Goal: Task Accomplishment & Management: Complete application form

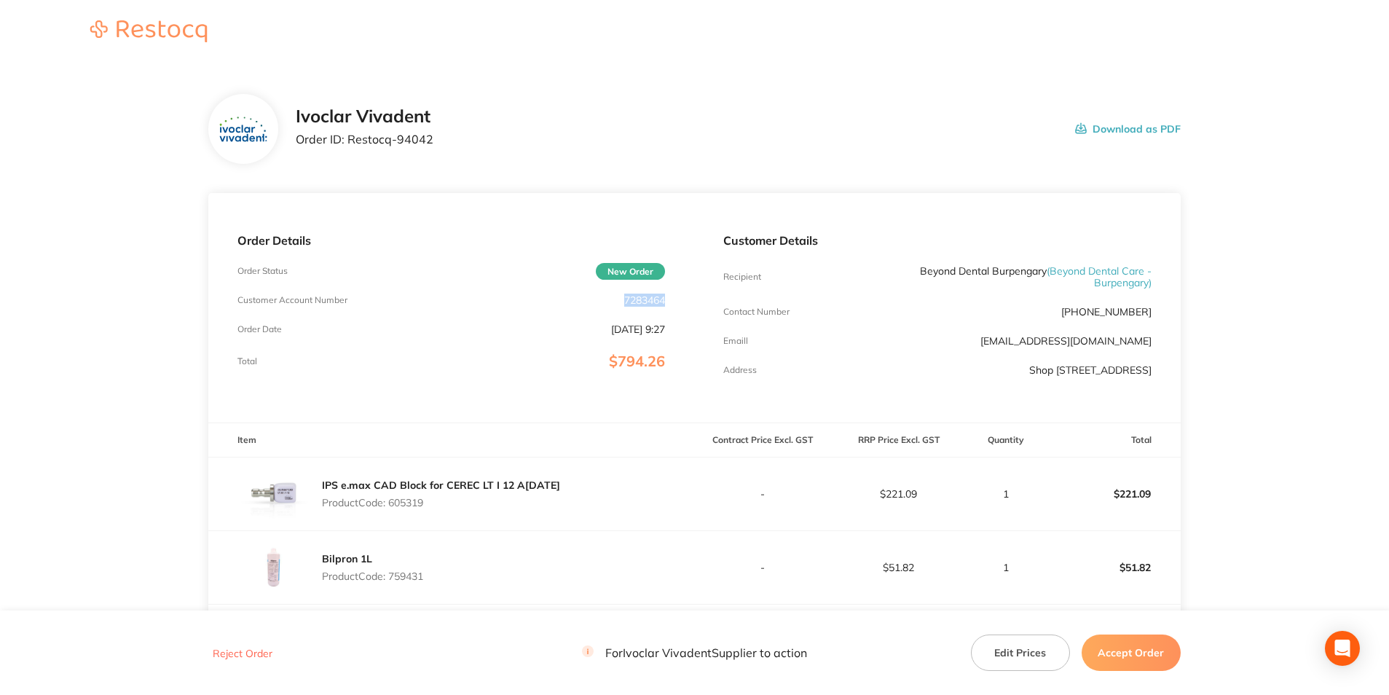
drag, startPoint x: 668, startPoint y: 291, endPoint x: 621, endPoint y: 298, distance: 47.2
click at [621, 298] on div "Order Details Order Status New Order Customer Account Number 7283464 Order Date…" at bounding box center [451, 307] width 486 height 229
copy p "7283464"
drag, startPoint x: 444, startPoint y: 143, endPoint x: 343, endPoint y: 143, distance: 101.2
click at [343, 143] on div "Ivoclar Vivadent Order ID: Restocq- 94042 Download as PDF" at bounding box center [738, 128] width 885 height 45
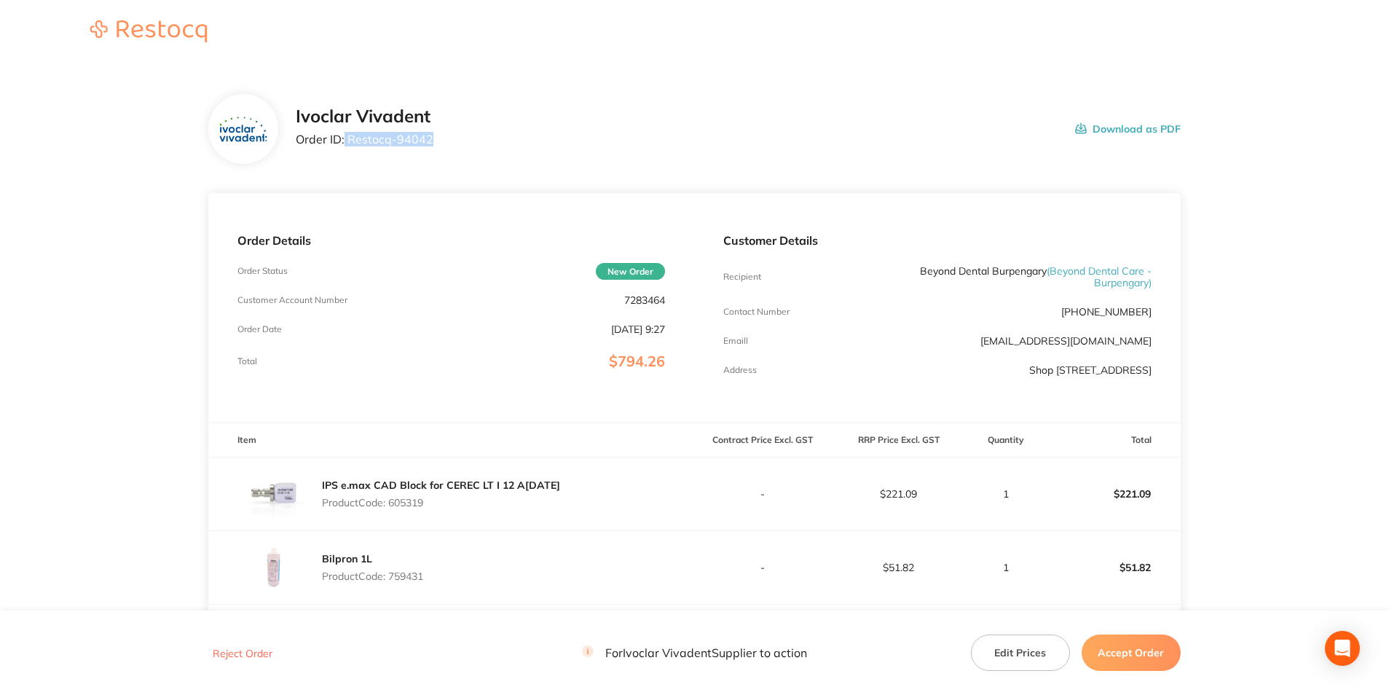
copy p "Restocq- 94042"
drag, startPoint x: 446, startPoint y: 510, endPoint x: 393, endPoint y: 510, distance: 53.9
click at [393, 510] on div "IPS e.max CAD Block for CEREC LT I 12 A[DATE] Product Code: 605319" at bounding box center [441, 493] width 238 height 41
copy p "605319"
drag, startPoint x: 429, startPoint y: 580, endPoint x: 391, endPoint y: 583, distance: 38.0
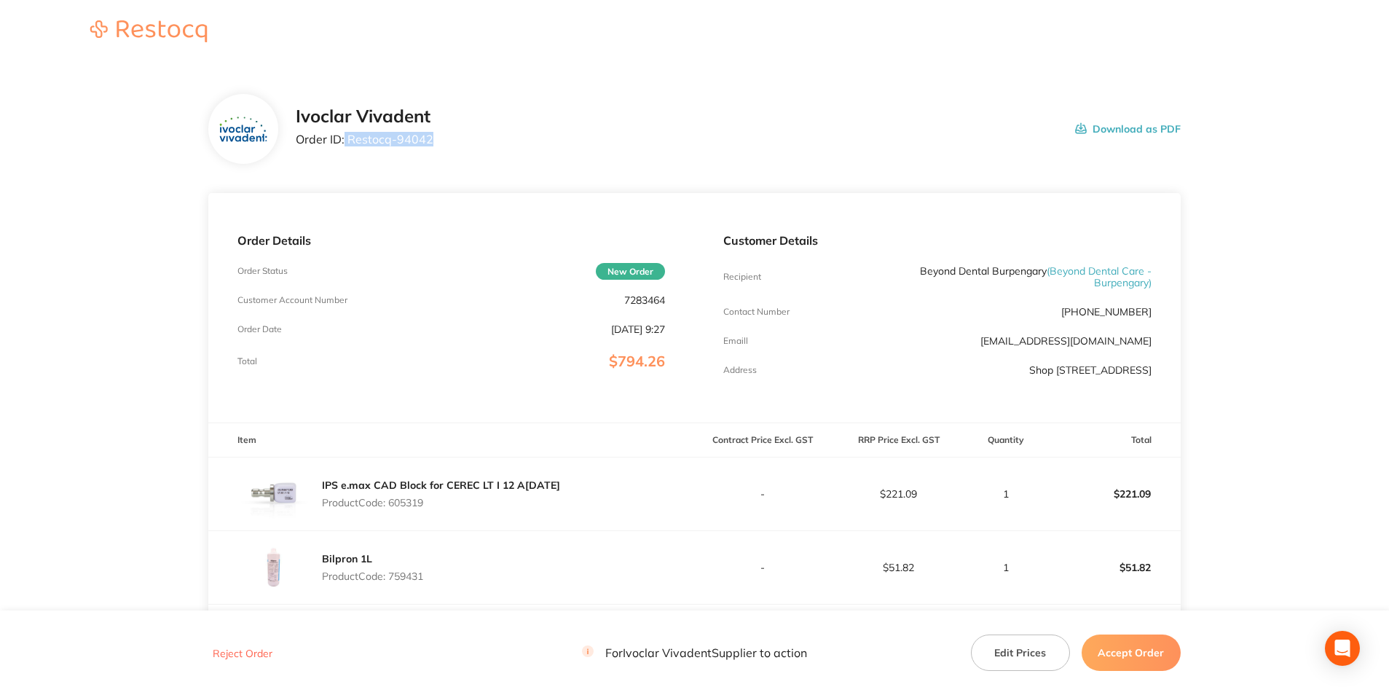
click at [391, 583] on div "Bilpron 1L Product Code: 759431" at bounding box center [451, 567] width 486 height 73
copy p "759431"
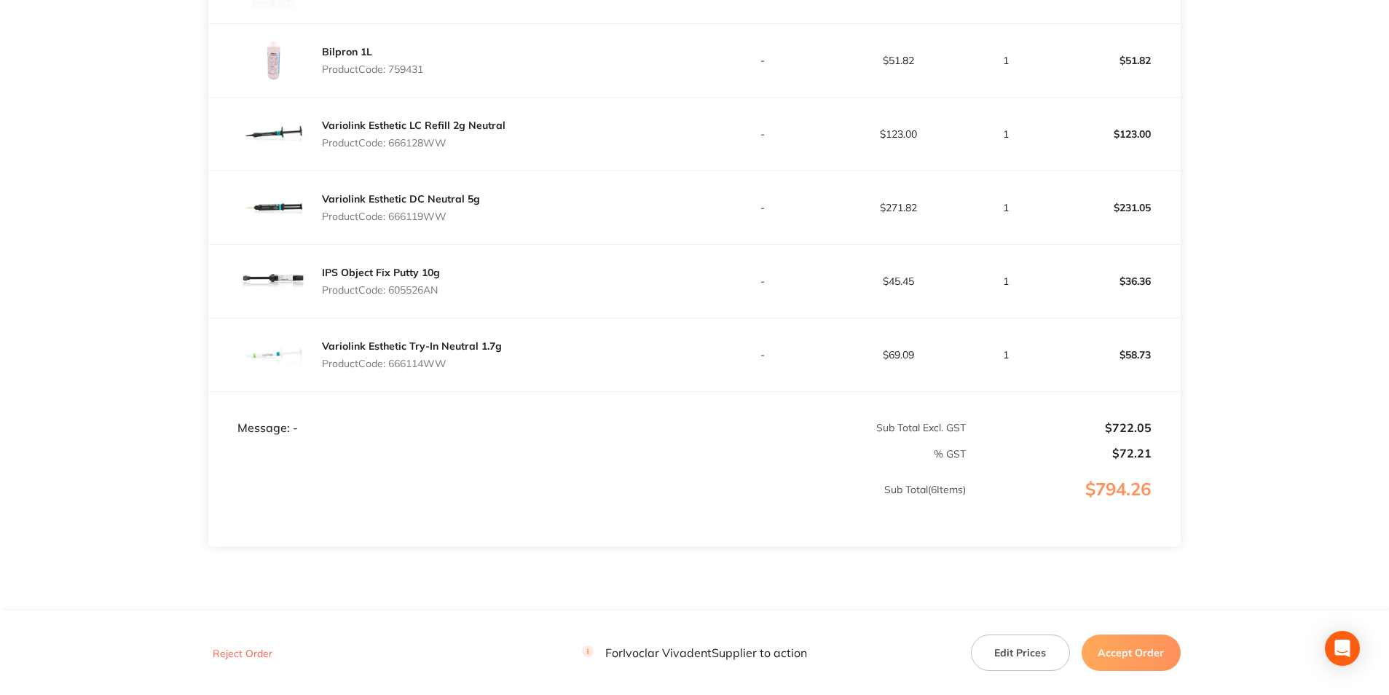
scroll to position [510, 0]
drag, startPoint x: 452, startPoint y: 141, endPoint x: 390, endPoint y: 143, distance: 61.9
click at [390, 143] on p "Product Code: 666128WW" at bounding box center [414, 140] width 184 height 12
copy p "666128WW"
drag, startPoint x: 456, startPoint y: 208, endPoint x: 393, endPoint y: 215, distance: 63.0
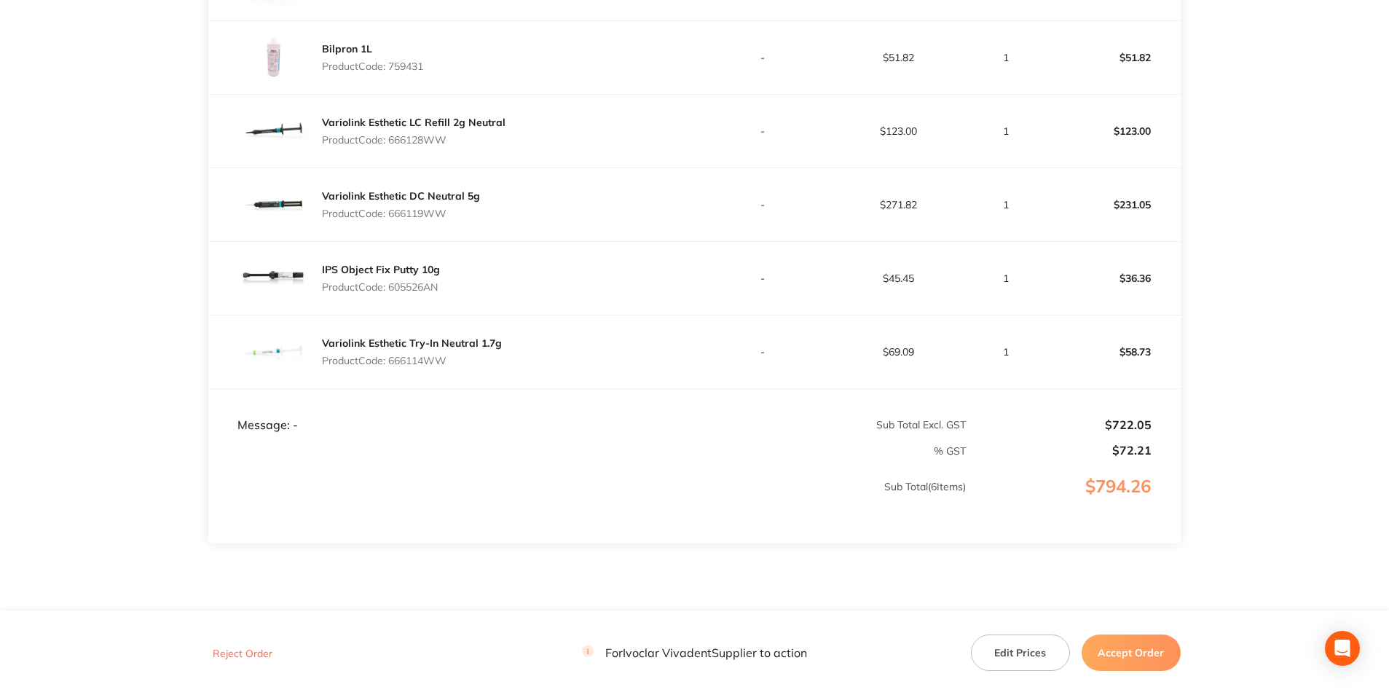
click at [393, 215] on p "Product Code: 666119WW" at bounding box center [401, 214] width 158 height 12
copy p "666119WW"
drag, startPoint x: 446, startPoint y: 287, endPoint x: 390, endPoint y: 289, distance: 56.1
click at [390, 289] on div "IPS Object Fix Putty 10g Product Code: 605526AN" at bounding box center [451, 278] width 486 height 73
copy p "605526AN"
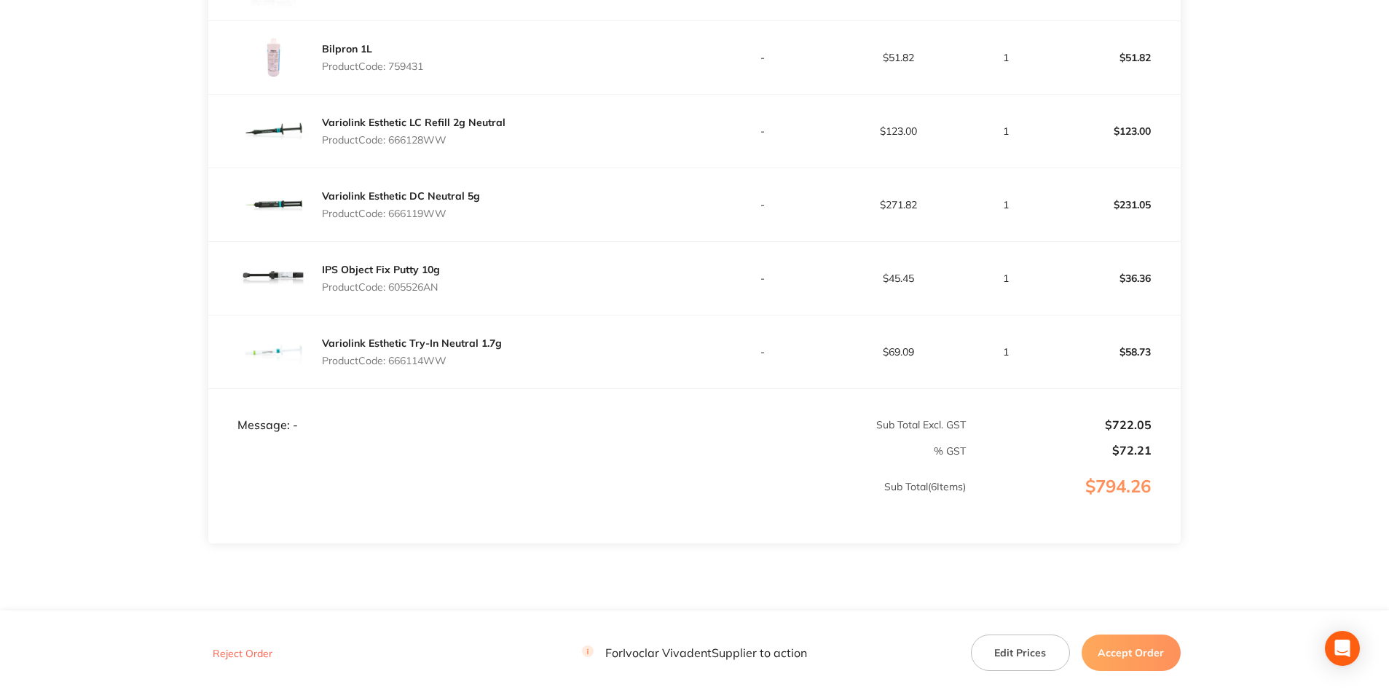
drag, startPoint x: 449, startPoint y: 361, endPoint x: 390, endPoint y: 364, distance: 58.4
click at [390, 364] on p "Product Code: 666114WW" at bounding box center [412, 361] width 180 height 12
copy p "666114WW"
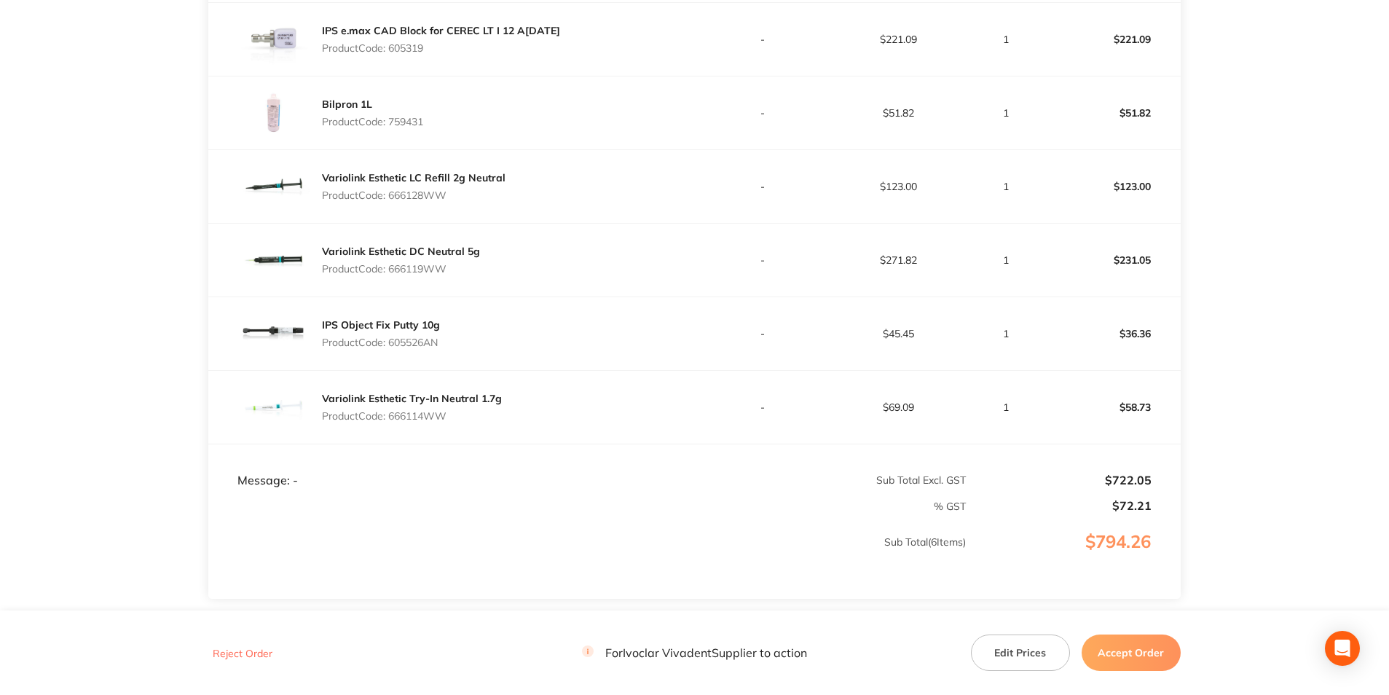
scroll to position [364, 0]
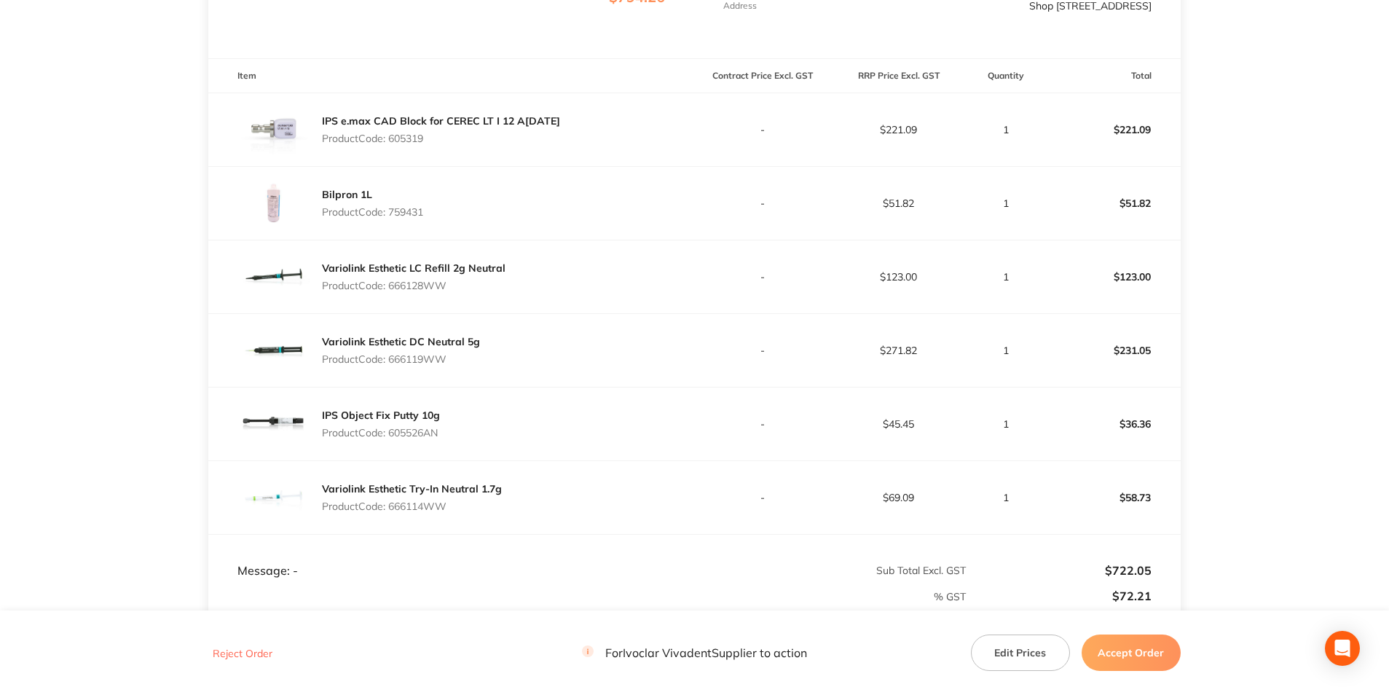
click at [1304, 173] on main "Ivoclar Vivadent Order ID: Restocq- 94042 Download as PDF Order Details Order S…" at bounding box center [694, 253] width 1389 height 1105
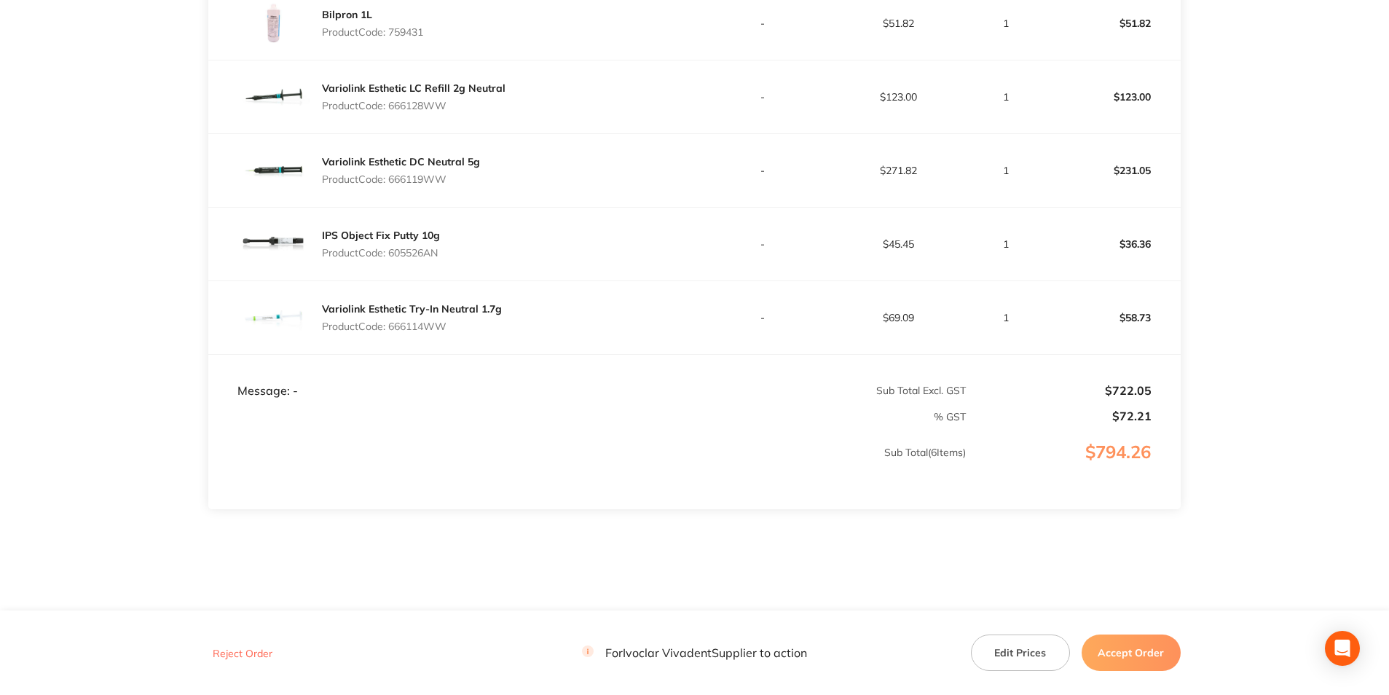
scroll to position [559, 0]
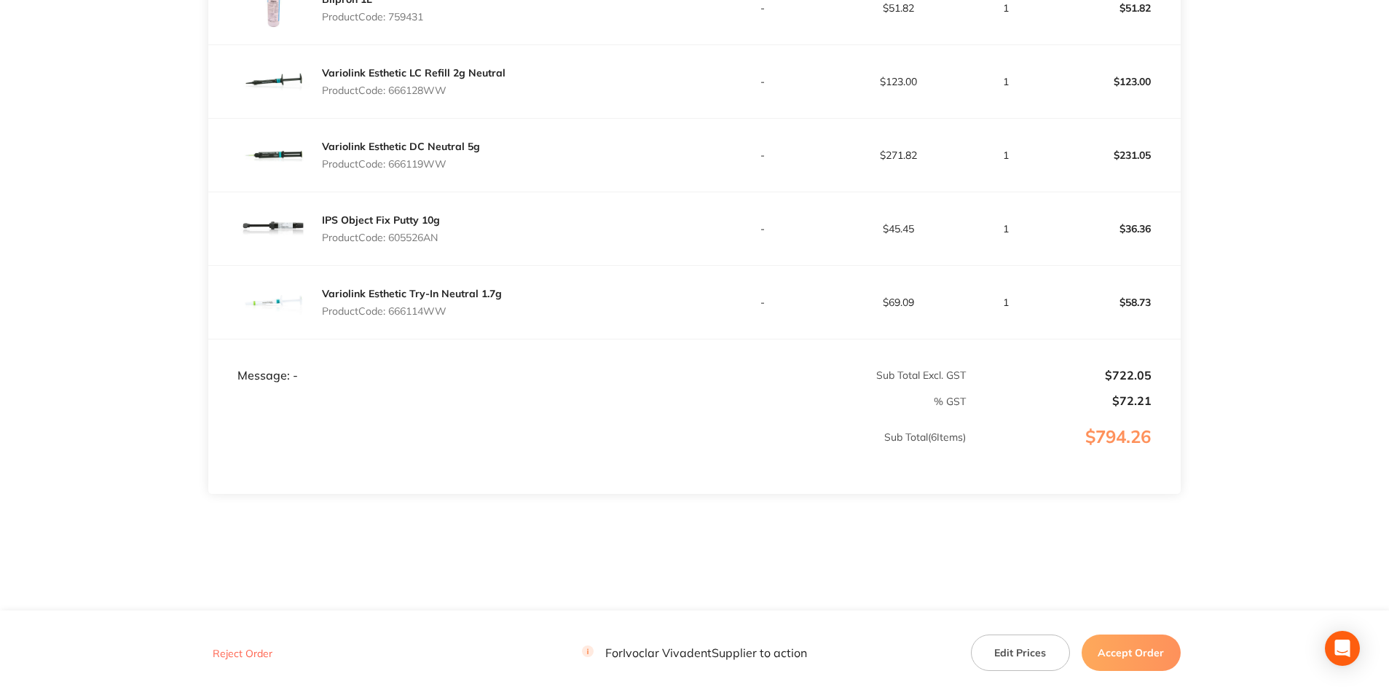
click at [1093, 648] on button "Accept Order" at bounding box center [1131, 652] width 99 height 36
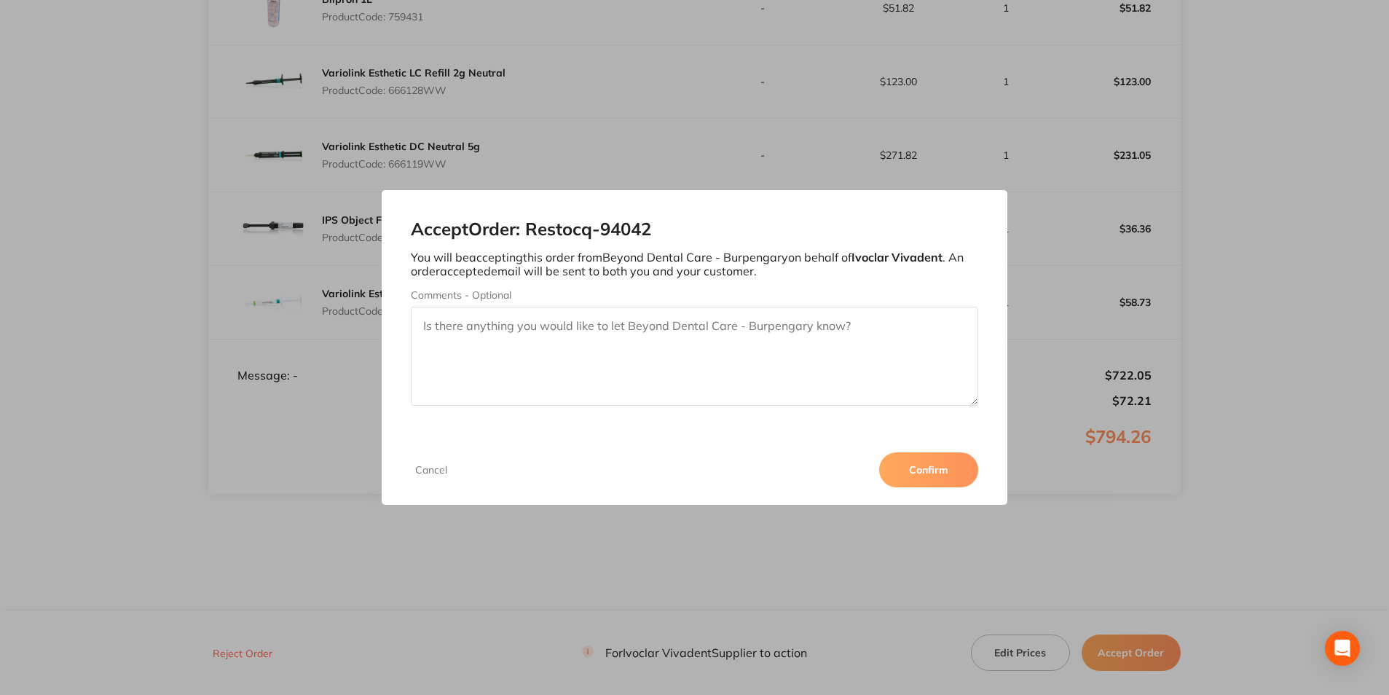
click at [844, 336] on textarea "Comments - Optional" at bounding box center [694, 356] width 567 height 99
drag, startPoint x: 503, startPoint y: 329, endPoint x: 417, endPoint y: 319, distance: 87.3
click at [417, 319] on textarea "3011286904" at bounding box center [694, 356] width 567 height 99
type textarea "3011286904"
click at [907, 469] on button "Confirm" at bounding box center [928, 469] width 99 height 35
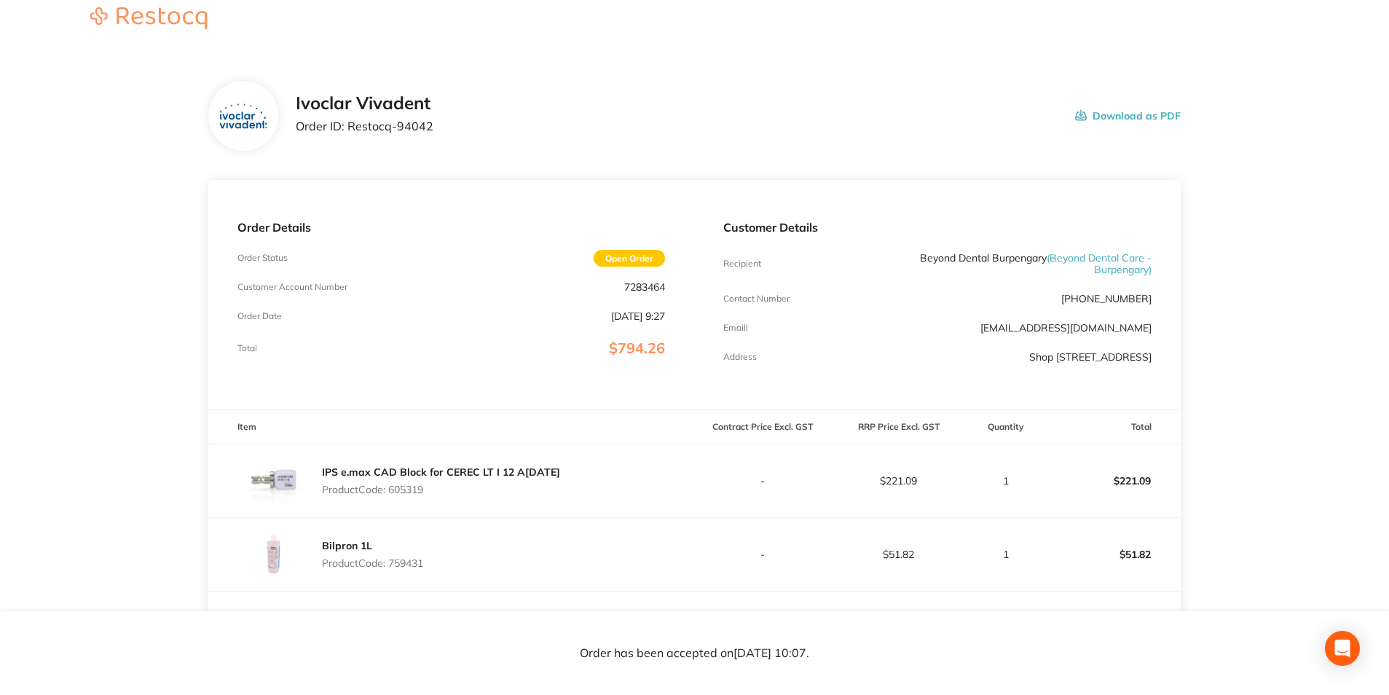
scroll to position [0, 0]
